Goal: Information Seeking & Learning: Learn about a topic

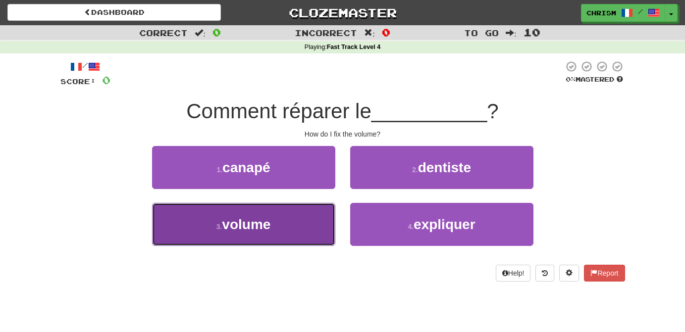
click at [316, 235] on button "3 . volume" at bounding box center [243, 224] width 183 height 43
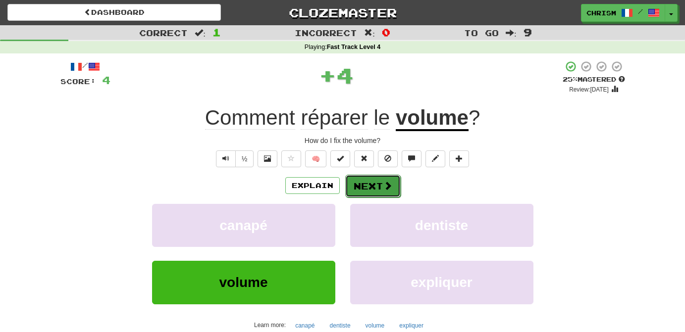
click at [382, 188] on button "Next" at bounding box center [372, 186] width 55 height 23
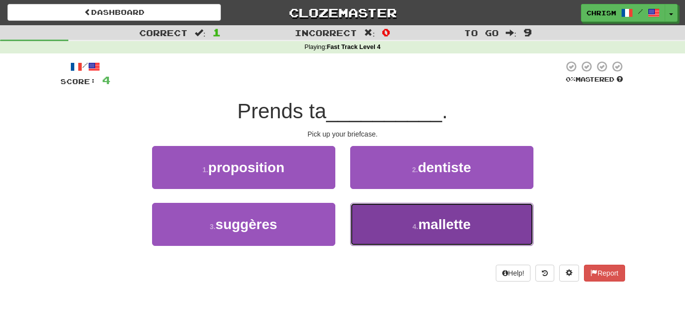
click at [409, 221] on button "4 . mallette" at bounding box center [441, 224] width 183 height 43
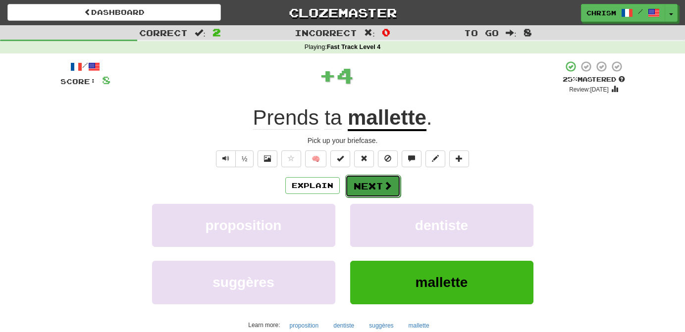
click at [386, 179] on button "Next" at bounding box center [372, 186] width 55 height 23
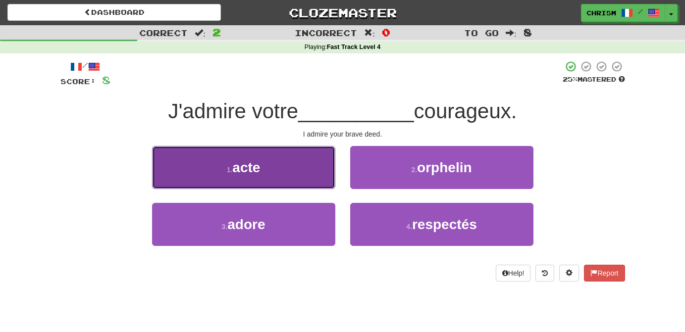
click at [303, 174] on button "1 . acte" at bounding box center [243, 167] width 183 height 43
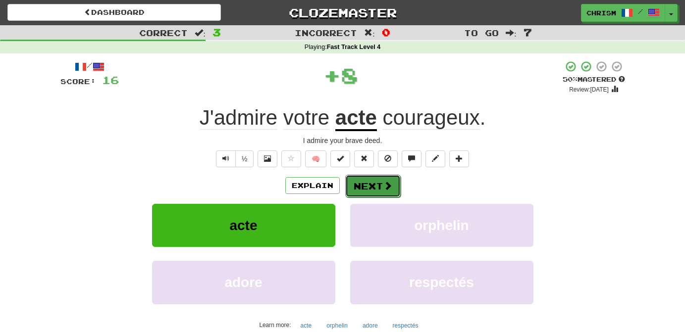
click at [383, 181] on span at bounding box center [387, 185] width 9 height 9
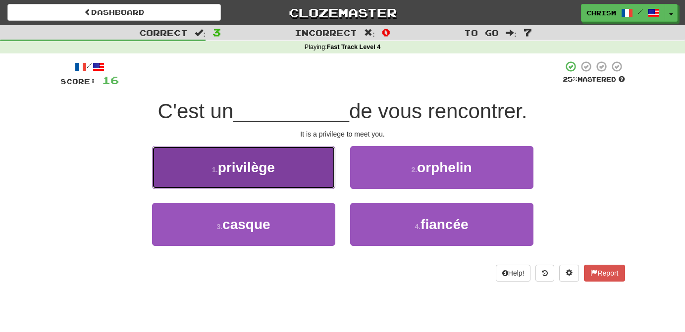
click at [310, 161] on button "1 . privilège" at bounding box center [243, 167] width 183 height 43
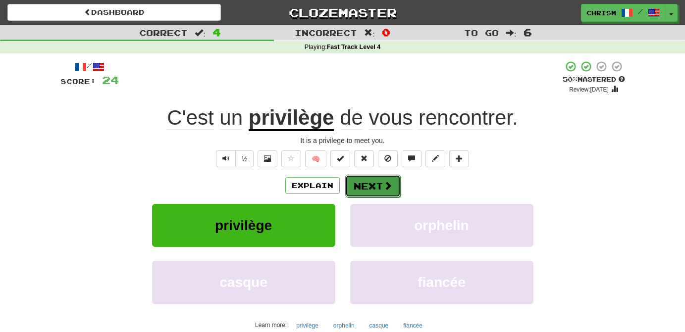
click at [370, 183] on button "Next" at bounding box center [372, 186] width 55 height 23
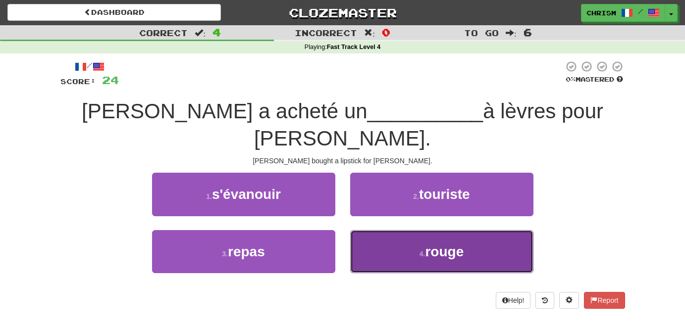
click at [381, 230] on button "4 . rouge" at bounding box center [441, 251] width 183 height 43
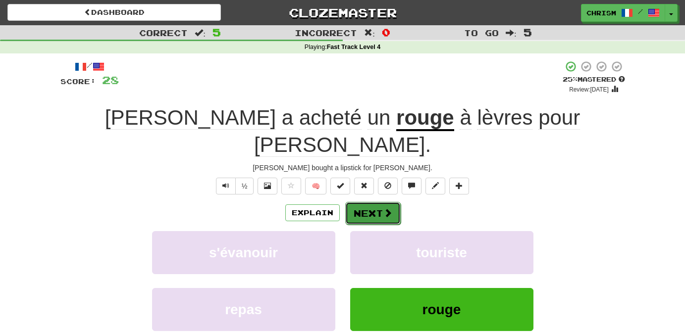
click at [384, 209] on span at bounding box center [387, 213] width 9 height 9
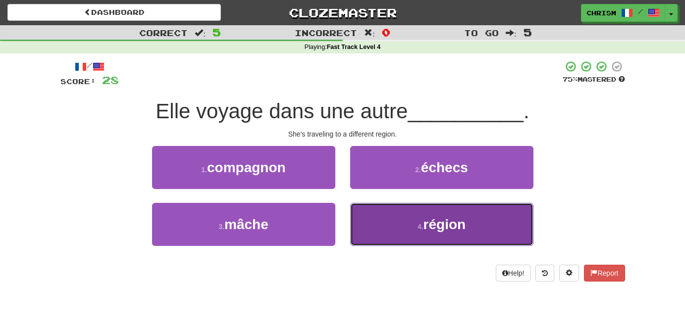
click at [388, 228] on button "4 . région" at bounding box center [441, 224] width 183 height 43
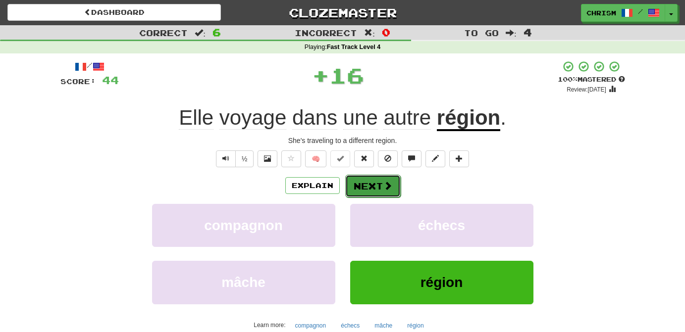
click at [390, 182] on span at bounding box center [387, 185] width 9 height 9
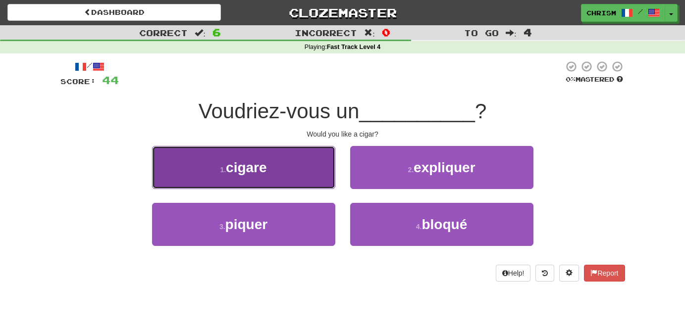
click at [292, 165] on button "1 . cigare" at bounding box center [243, 167] width 183 height 43
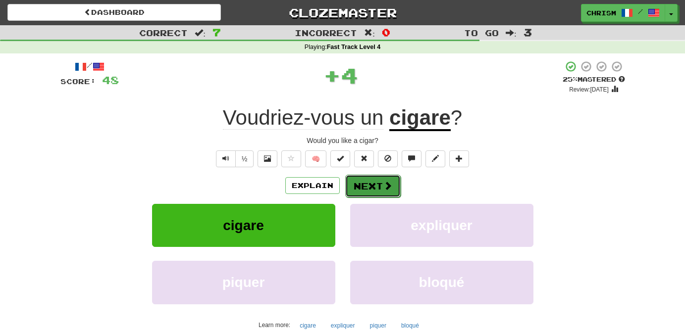
click at [371, 184] on button "Next" at bounding box center [372, 186] width 55 height 23
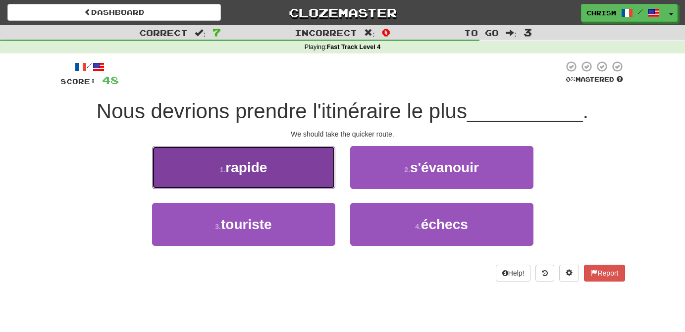
click at [296, 165] on button "1 . rapide" at bounding box center [243, 167] width 183 height 43
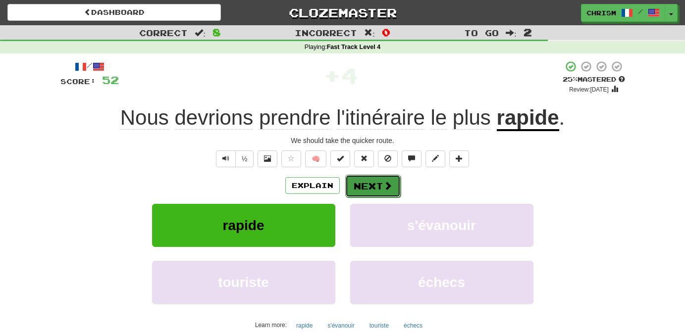
click at [383, 181] on span at bounding box center [387, 185] width 9 height 9
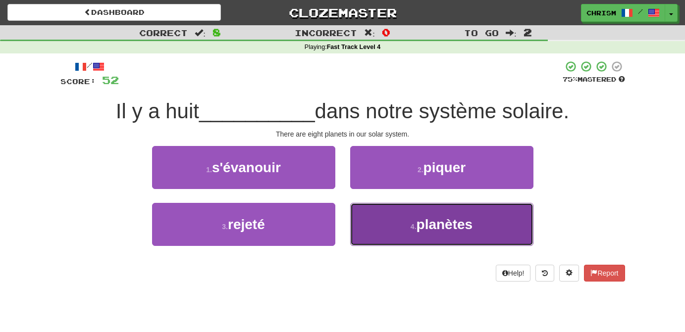
click at [403, 227] on button "4 . planètes" at bounding box center [441, 224] width 183 height 43
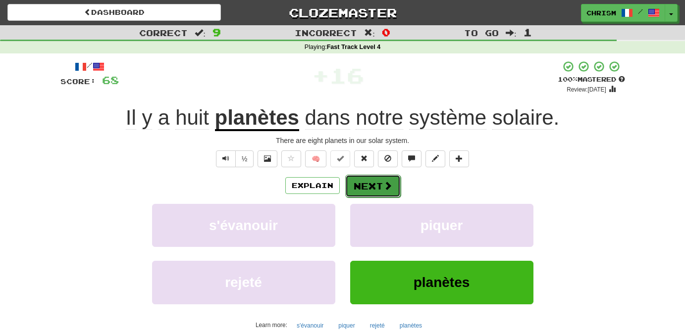
click at [391, 182] on button "Next" at bounding box center [372, 186] width 55 height 23
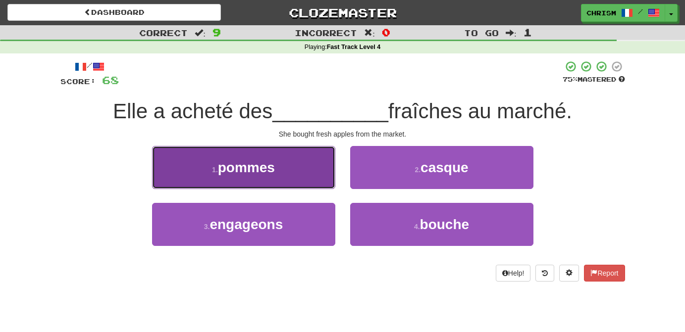
click at [304, 157] on button "1 . pommes" at bounding box center [243, 167] width 183 height 43
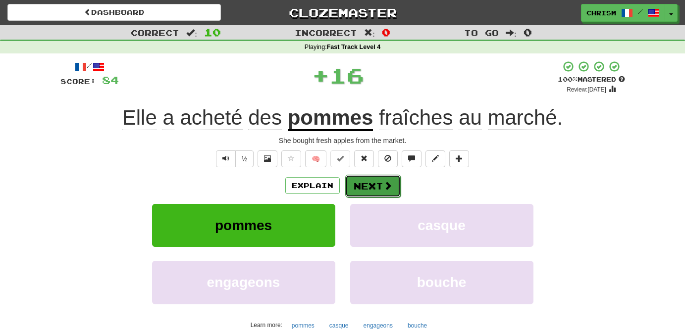
click at [370, 183] on button "Next" at bounding box center [372, 186] width 55 height 23
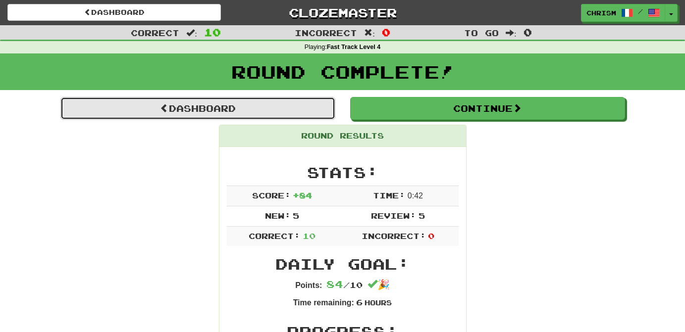
click at [257, 106] on link "Dashboard" at bounding box center [197, 108] width 275 height 23
